Goal: Manage account settings

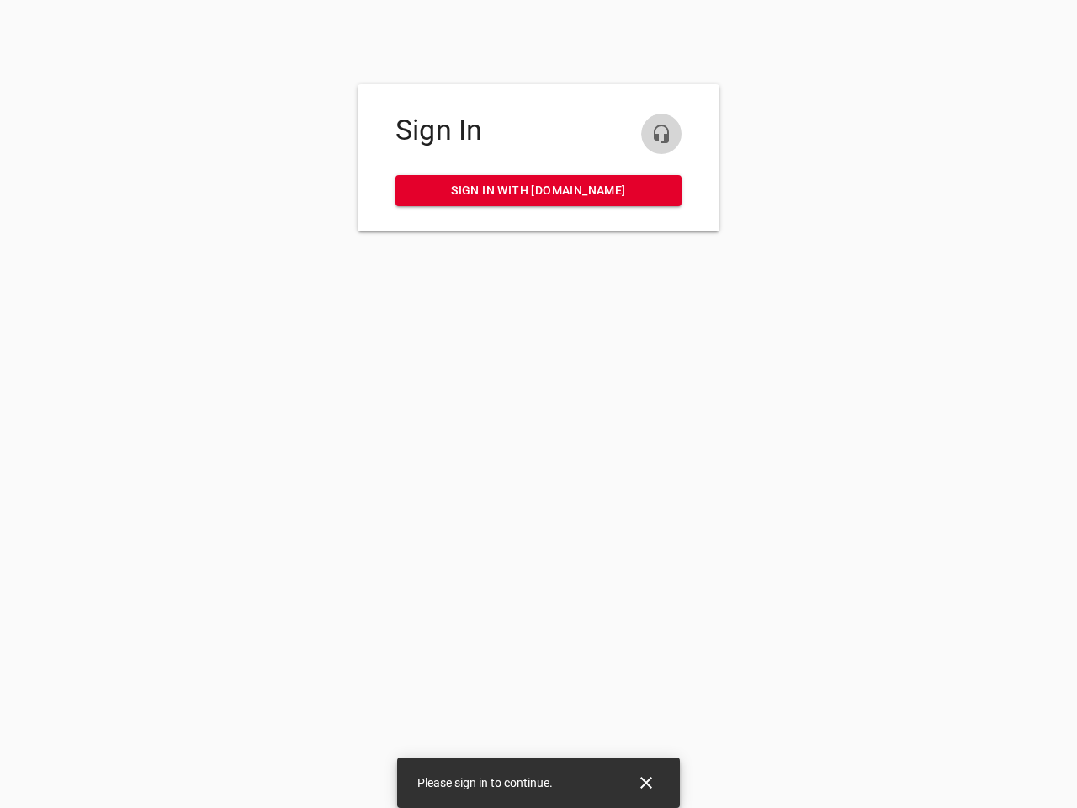
click at [661, 134] on icon "button" at bounding box center [661, 134] width 20 height 20
click at [646, 782] on icon "Close" at bounding box center [646, 783] width 12 height 12
